Goal: Use online tool/utility

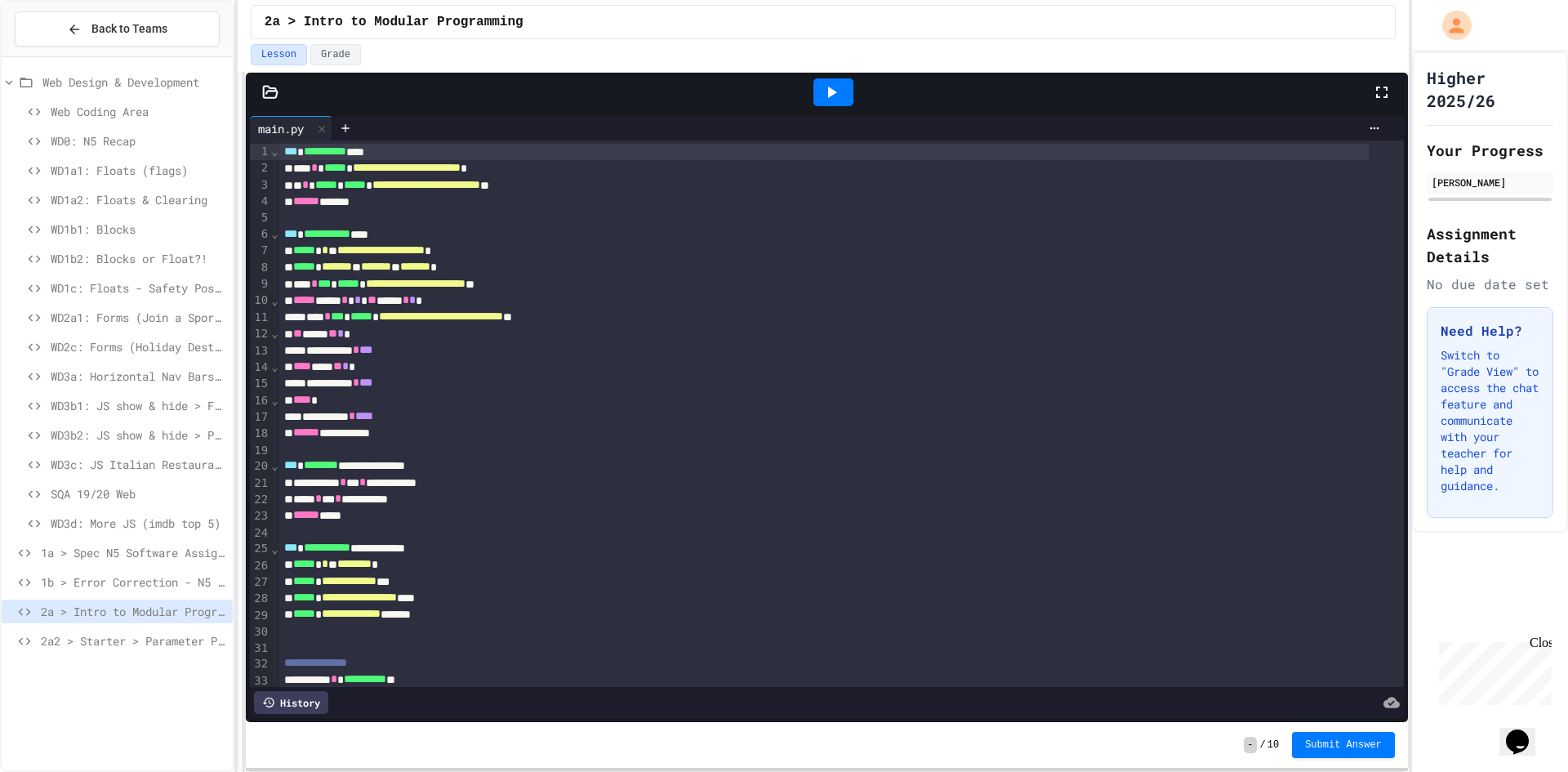
click at [820, 94] on div at bounding box center [834, 92] width 40 height 28
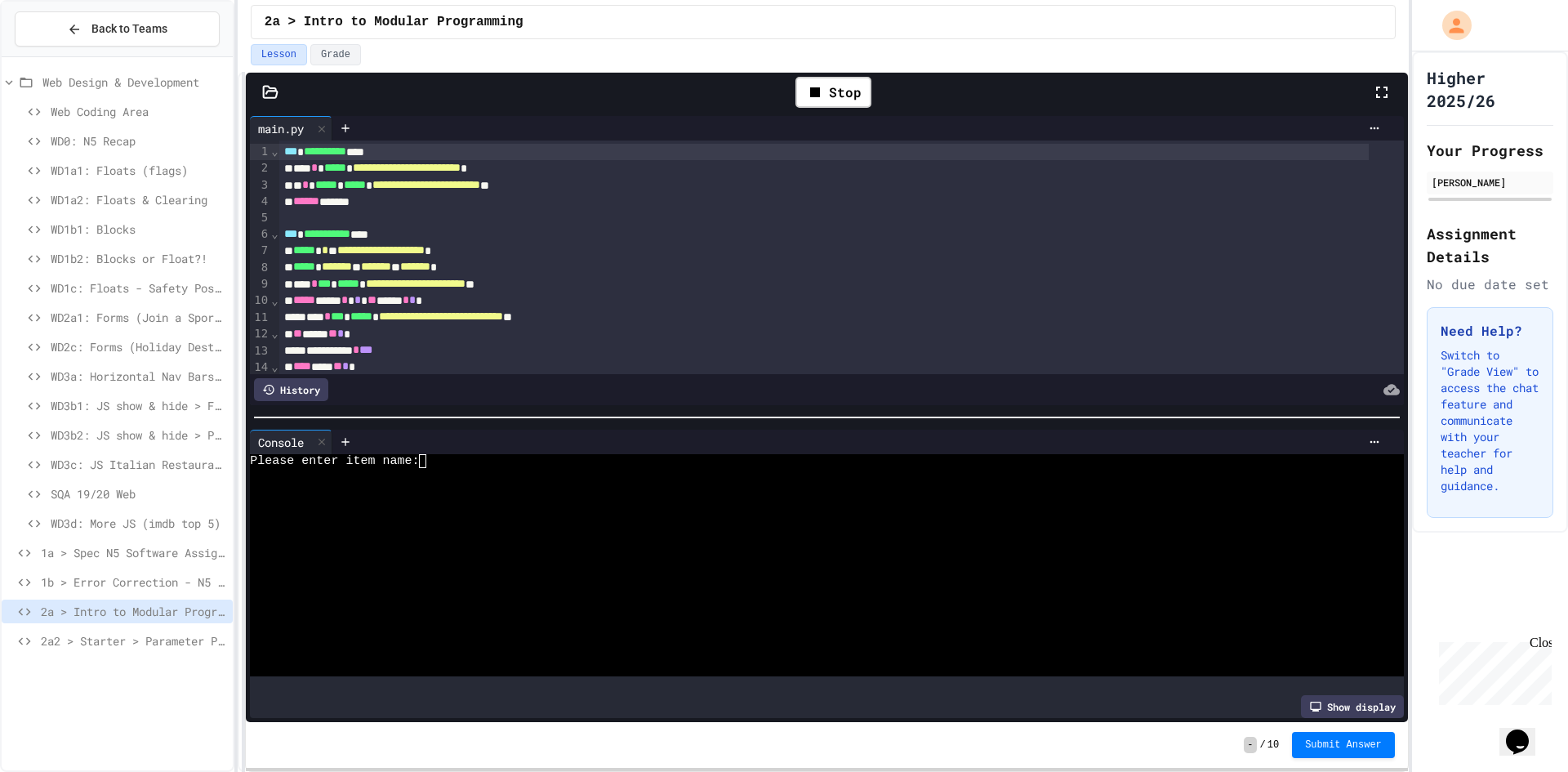
drag, startPoint x: 1355, startPoint y: 127, endPoint x: 1030, endPoint y: 338, distance: 387.5
click at [1030, 338] on div "** **** ** * *" at bounding box center [824, 334] width 1089 height 17
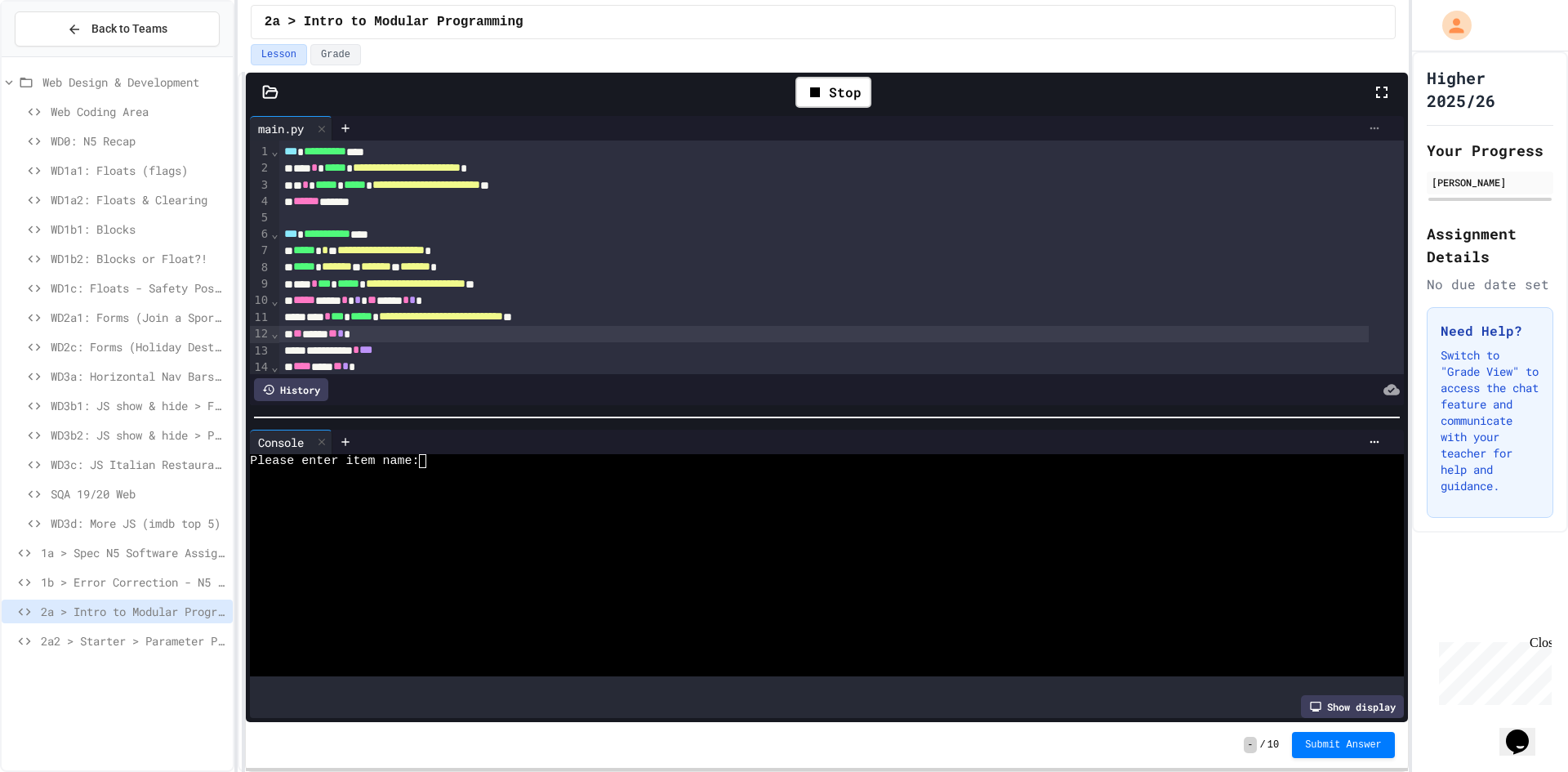
click at [1368, 130] on icon at bounding box center [1375, 129] width 13 height 13
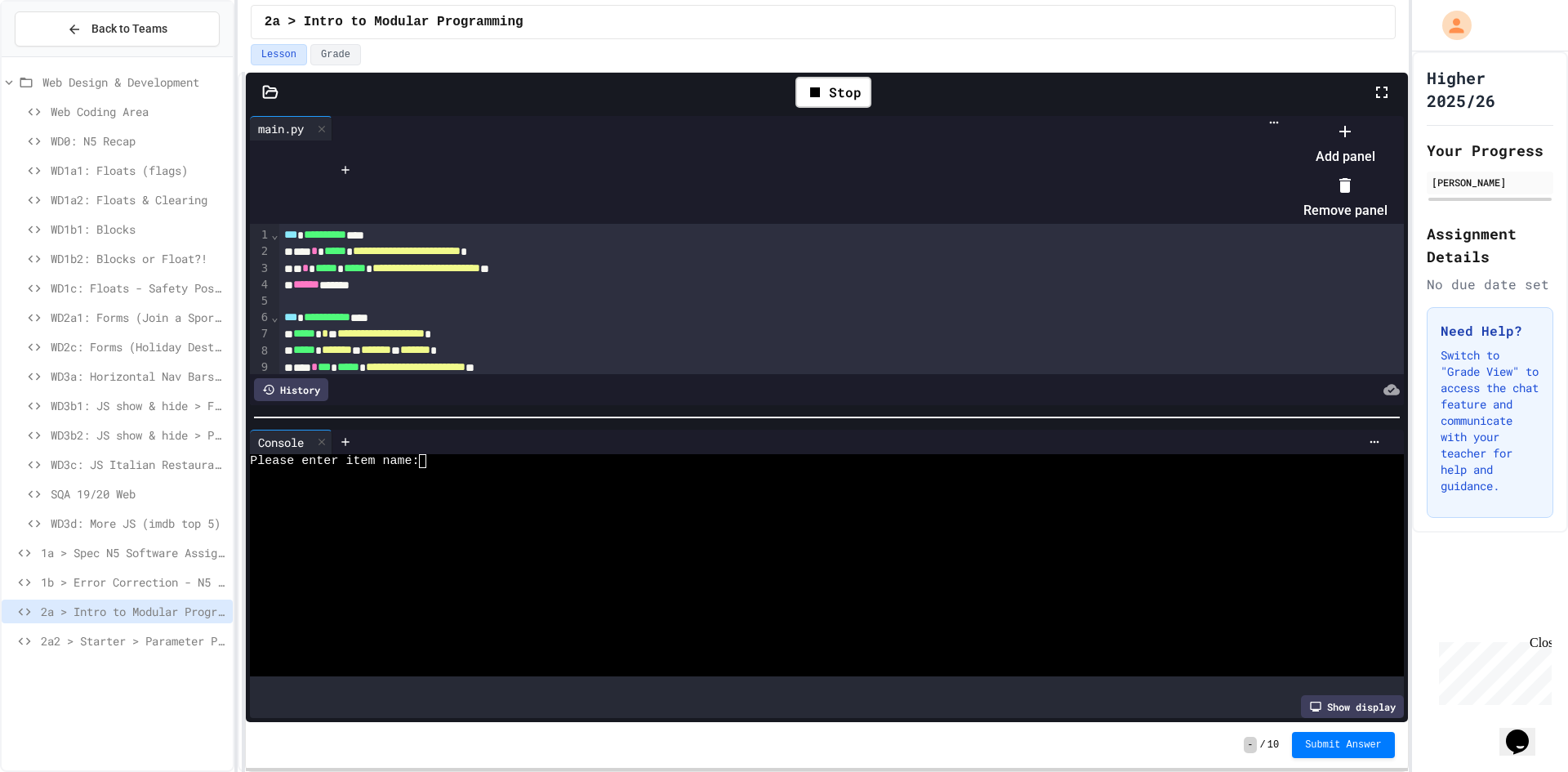
click at [1386, 144] on div at bounding box center [1346, 130] width 84 height 26
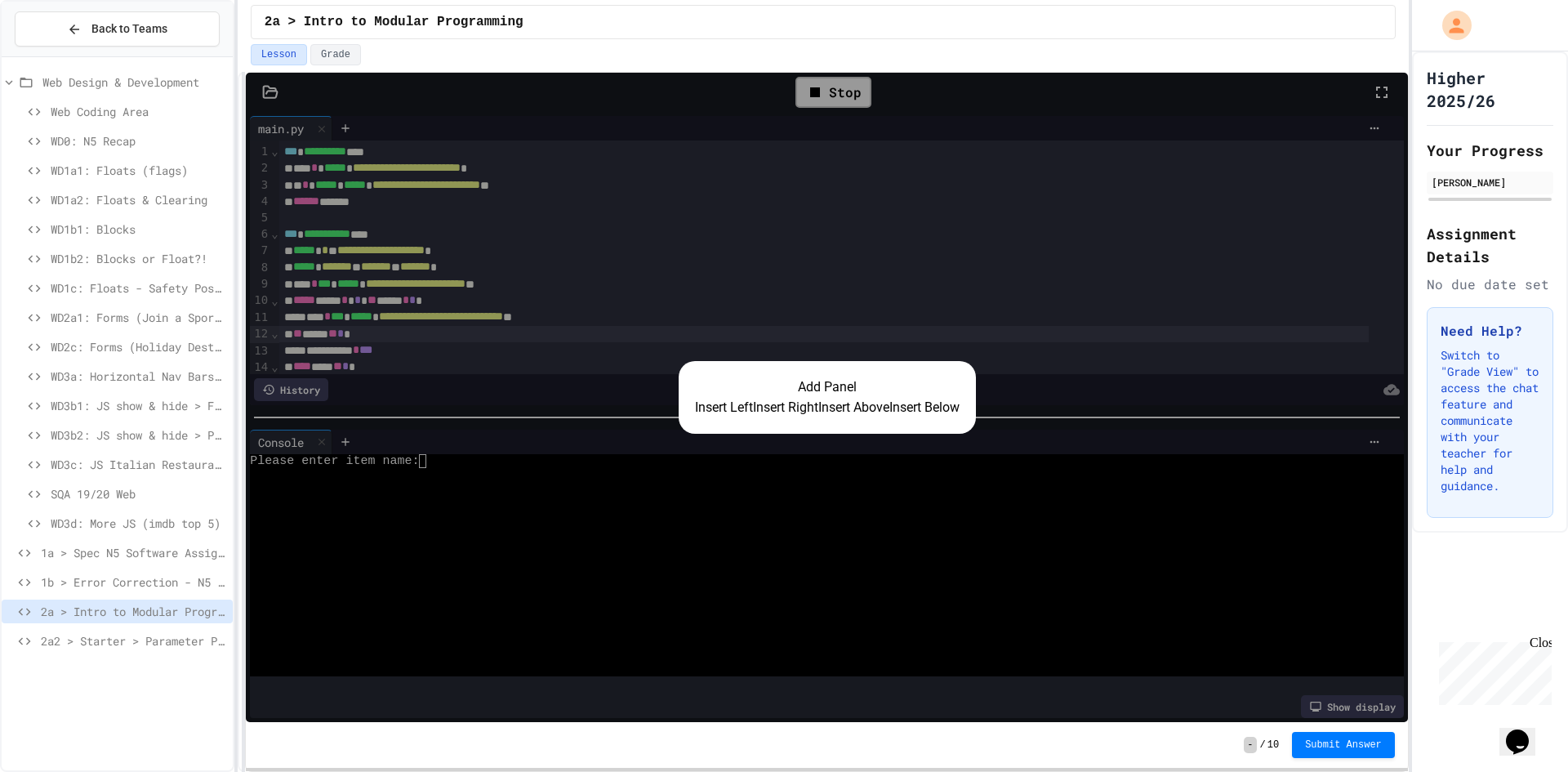
click at [796, 404] on button "Insert Right" at bounding box center [786, 407] width 65 height 19
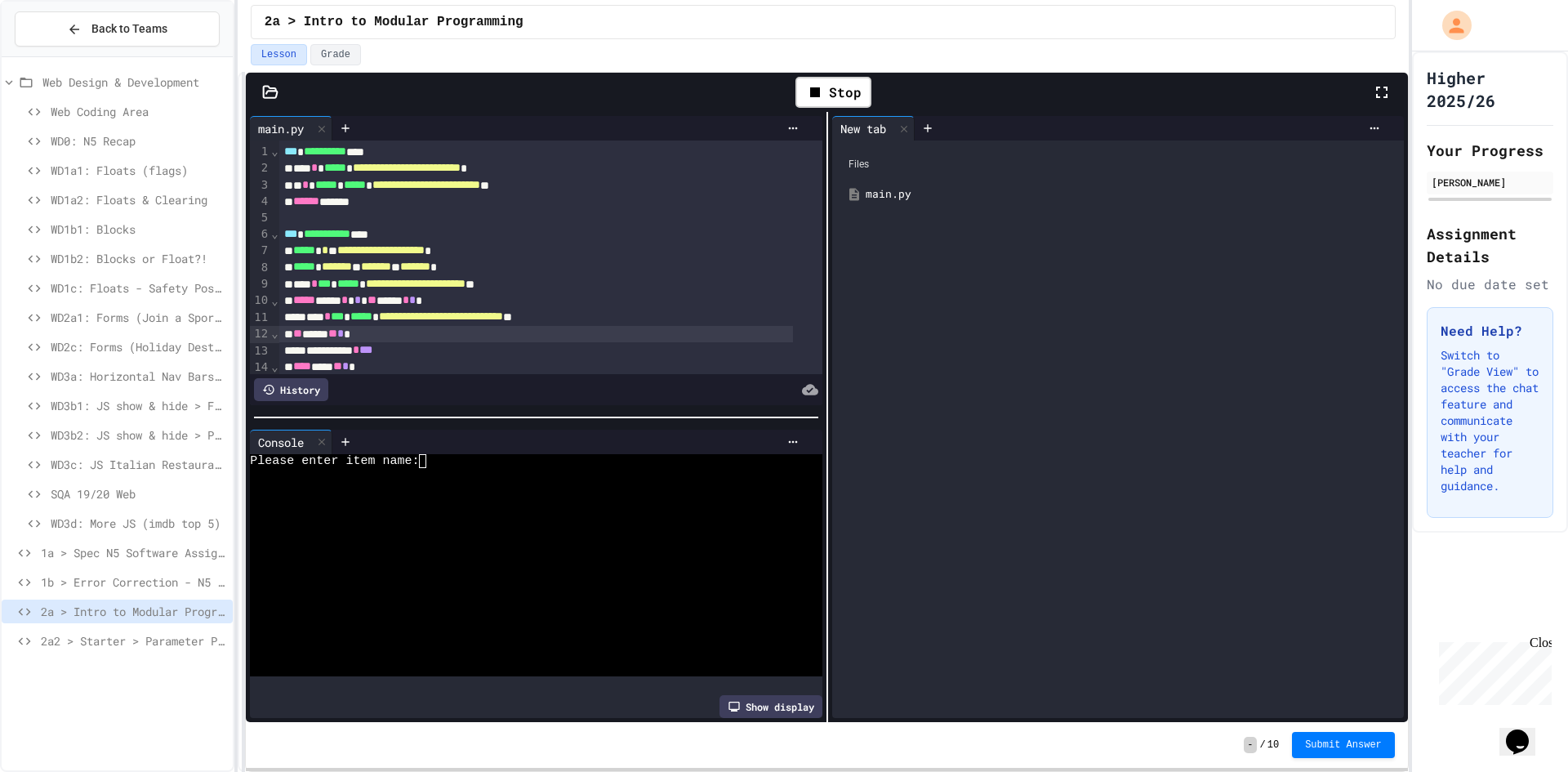
click at [330, 432] on div at bounding box center [322, 442] width 19 height 23
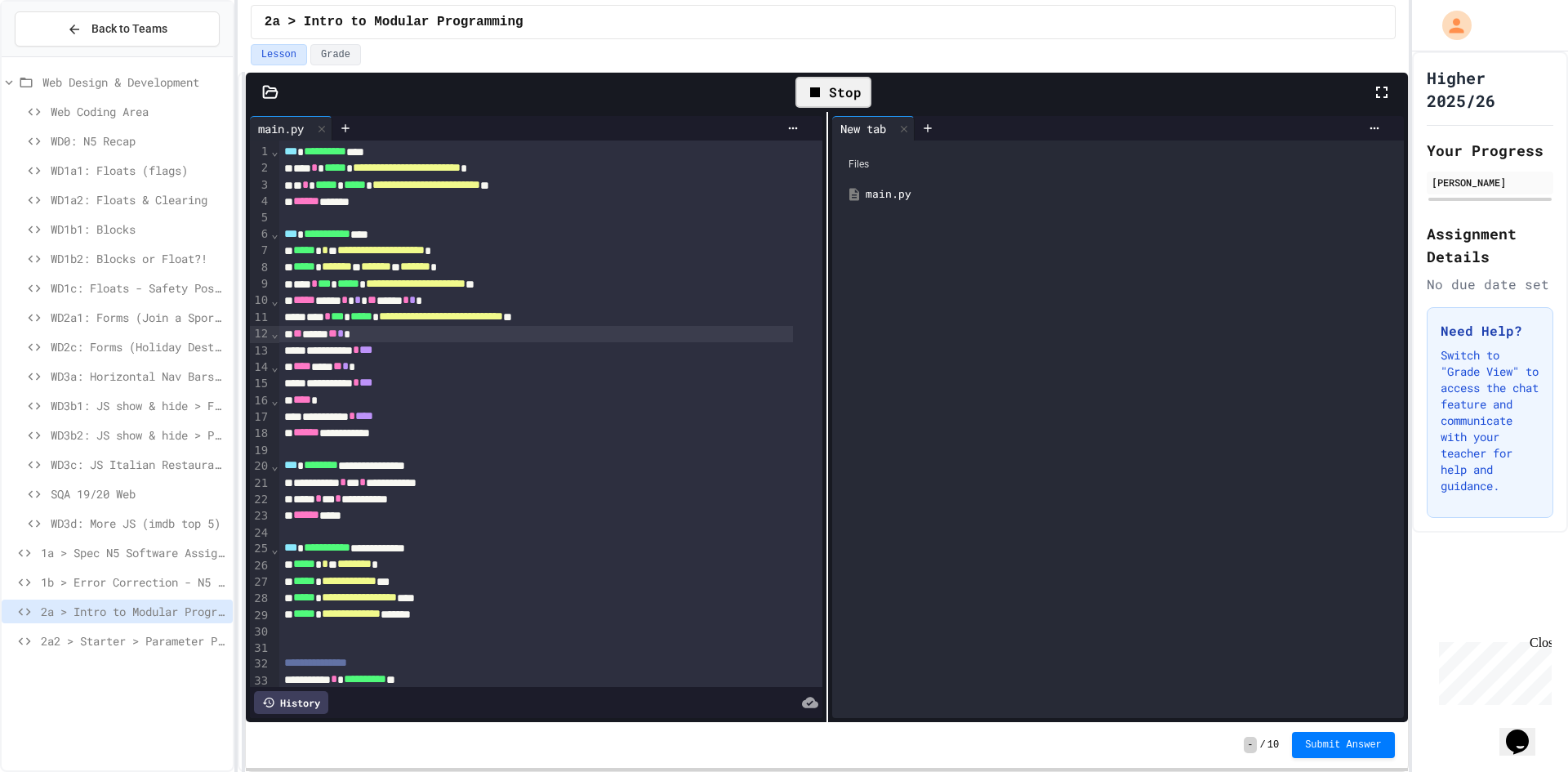
click at [848, 94] on div "Stop" at bounding box center [833, 92] width 76 height 31
click at [840, 89] on icon at bounding box center [831, 92] width 19 height 19
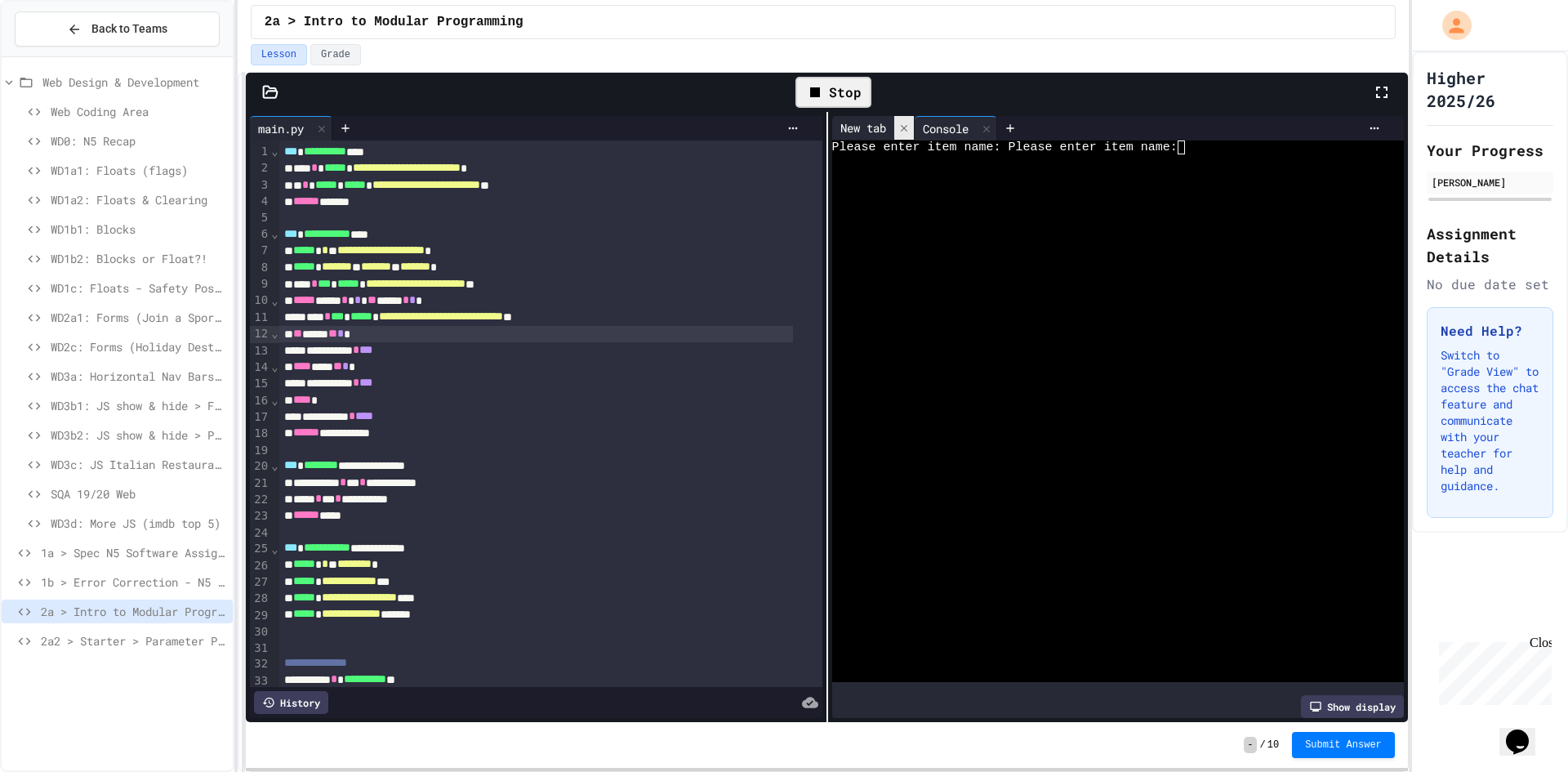
click at [903, 129] on icon at bounding box center [905, 129] width 12 height 12
